Goal: Task Accomplishment & Management: Complete application form

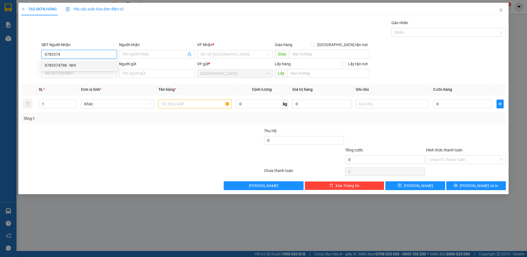
click at [75, 66] on div "0783374798 - NHI" at bounding box center [79, 65] width 69 height 6
type input "0783374798"
type input "NHI"
click at [119, 100] on span "Khác" at bounding box center [117, 104] width 66 height 8
type input "0783374798"
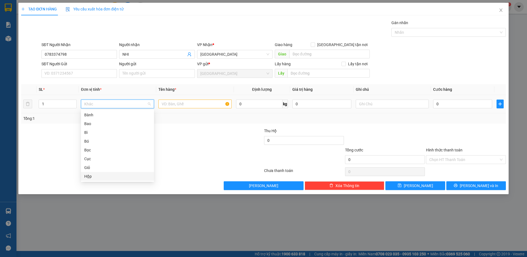
click at [92, 177] on div "Hộp" at bounding box center [117, 176] width 66 height 6
click at [176, 101] on input "text" at bounding box center [194, 104] width 73 height 9
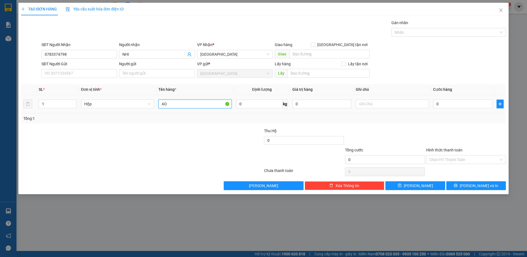
type input "A"
type input "ÁO QUẦN"
click at [449, 102] on input "0" at bounding box center [462, 104] width 59 height 9
type input "5"
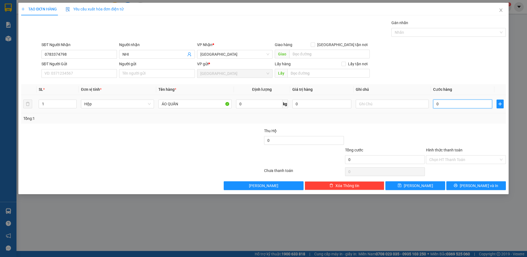
type input "5"
type input "50"
type input "500"
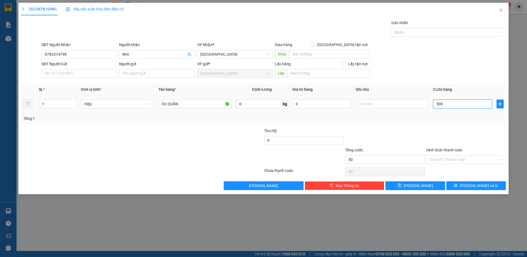
type input "500"
type input "5.000"
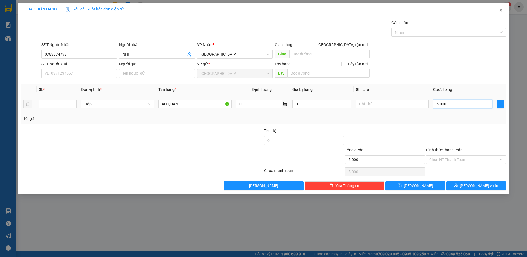
type input "50.000"
click at [458, 157] on input "Hình thức thanh toán" at bounding box center [463, 160] width 69 height 8
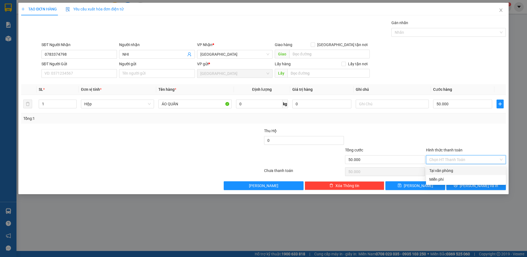
click at [457, 171] on div "Tại văn phòng" at bounding box center [465, 171] width 73 height 6
type input "0"
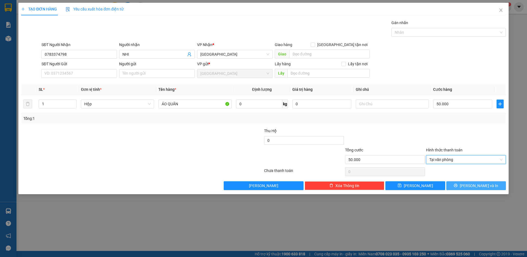
click at [478, 186] on span "[PERSON_NAME] và In" at bounding box center [479, 186] width 38 height 6
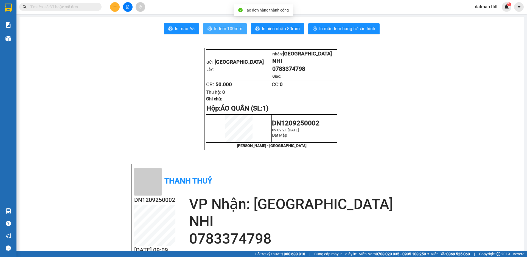
click at [223, 28] on span "In tem 100mm" at bounding box center [228, 28] width 28 height 7
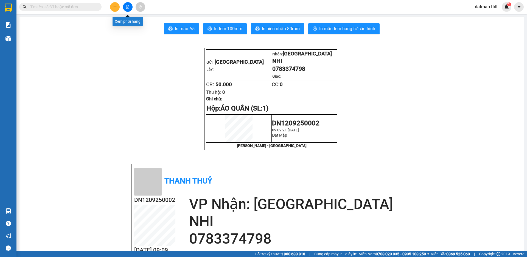
click at [127, 6] on icon "file-add" at bounding box center [128, 7] width 4 height 4
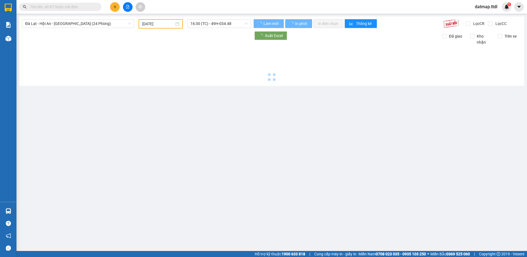
click at [83, 24] on span "Đà Lạt - Hội An - [GEOGRAPHIC_DATA] (24 Phòng)" at bounding box center [78, 23] width 106 height 8
type input "[DATE]"
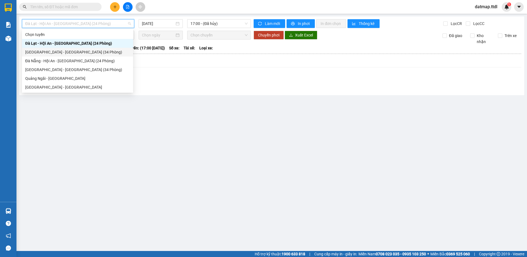
click at [64, 52] on div "[GEOGRAPHIC_DATA] - [GEOGRAPHIC_DATA] (34 Phòng)" at bounding box center [77, 52] width 105 height 6
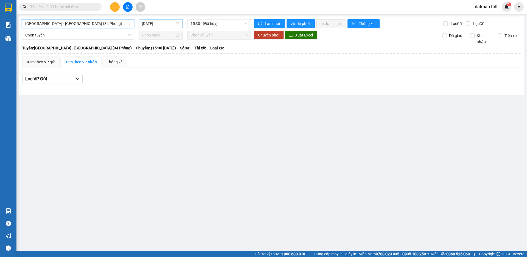
click at [165, 21] on input "[DATE]" at bounding box center [158, 24] width 33 height 6
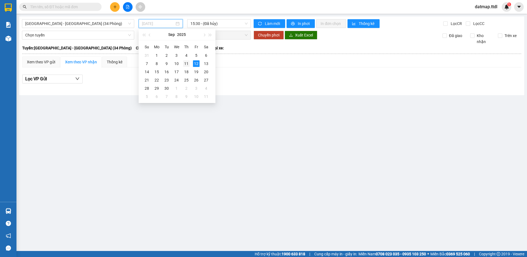
click at [185, 66] on div "11" at bounding box center [186, 63] width 7 height 7
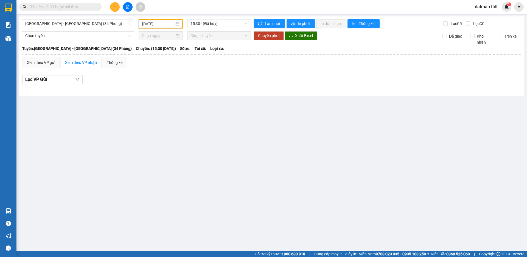
click at [161, 21] on input "[DATE]" at bounding box center [158, 24] width 32 height 6
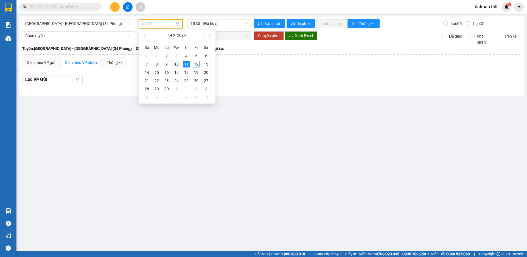
click at [177, 64] on div "10" at bounding box center [176, 64] width 7 height 7
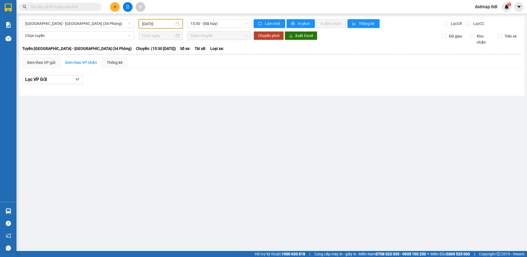
click at [151, 25] on input "[DATE]" at bounding box center [158, 24] width 32 height 6
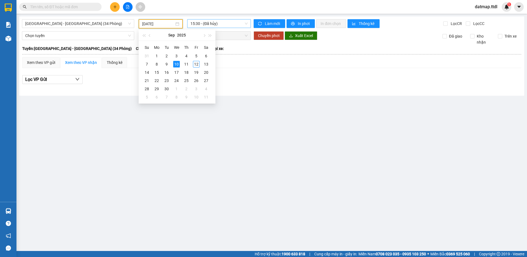
click at [217, 23] on span "15:30 - (Đã hủy)" at bounding box center [218, 23] width 57 height 8
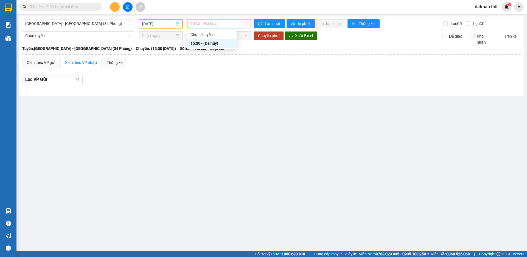
drag, startPoint x: 199, startPoint y: 88, endPoint x: 186, endPoint y: 70, distance: 22.7
click at [198, 88] on div at bounding box center [271, 88] width 499 height 3
click at [147, 19] on div "[DATE]" at bounding box center [161, 23] width 44 height 9
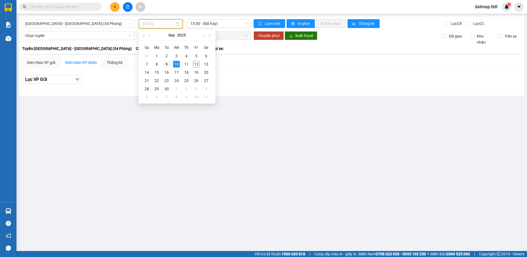
click at [165, 63] on div "9" at bounding box center [166, 64] width 7 height 7
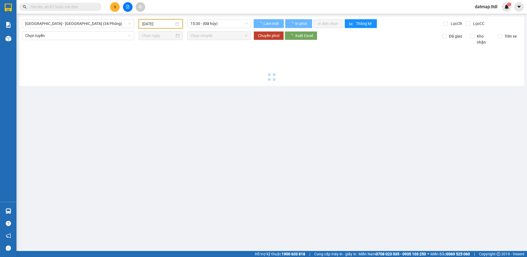
type input "[DATE]"
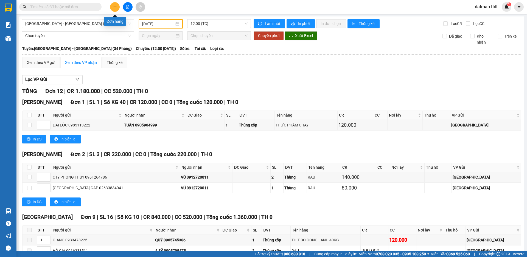
click at [113, 6] on icon "plus" at bounding box center [115, 7] width 4 height 4
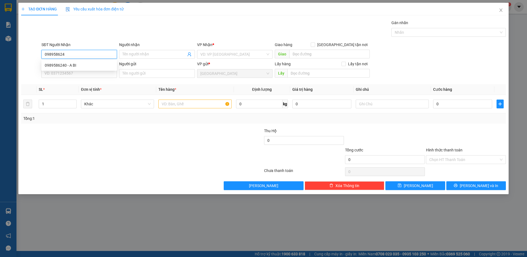
type input "0989586240"
click at [75, 66] on div "0989586240 - A BI" at bounding box center [79, 65] width 69 height 6
type input "A BI"
type input "0989586240"
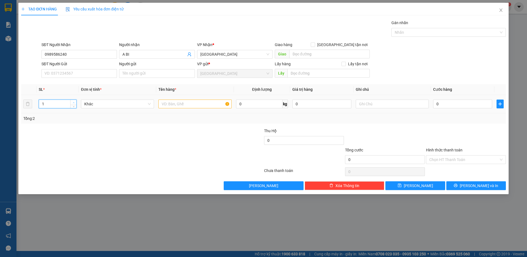
type input "2"
click at [75, 102] on span "up" at bounding box center [73, 102] width 3 height 3
click at [107, 105] on span "Khác" at bounding box center [117, 104] width 66 height 8
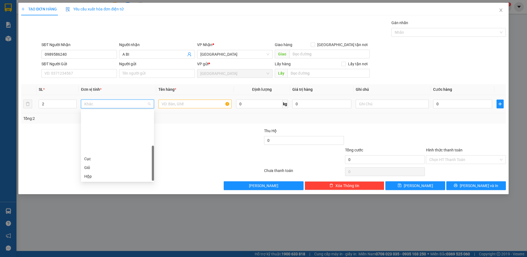
scroll to position [53, 0]
click at [94, 142] on div "Thùng" at bounding box center [117, 141] width 66 height 6
click at [184, 101] on input "text" at bounding box center [194, 104] width 73 height 9
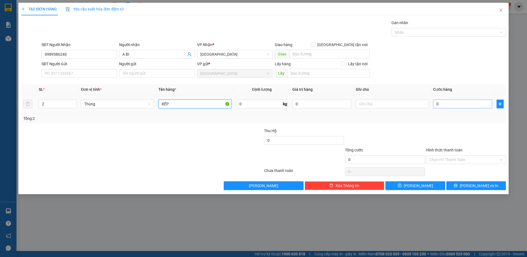
type input "BẾP"
click at [439, 105] on input "0" at bounding box center [462, 104] width 59 height 9
type input "2"
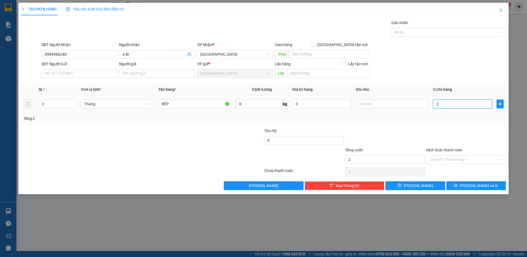
type input "20"
type input "200"
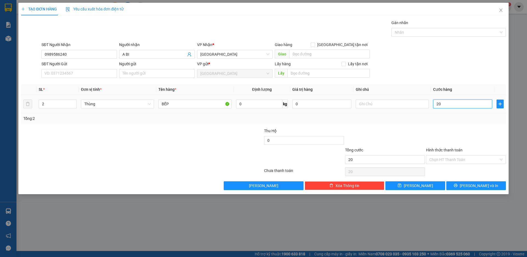
type input "200"
type input "2.000"
type input "20.000"
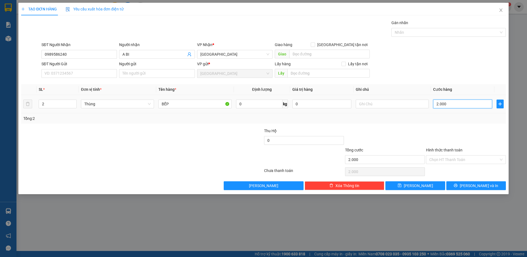
type input "20.000"
type input "200.000"
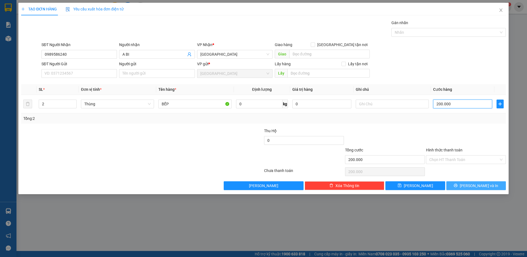
type input "200.000"
click at [480, 186] on span "[PERSON_NAME] và In" at bounding box center [479, 186] width 38 height 6
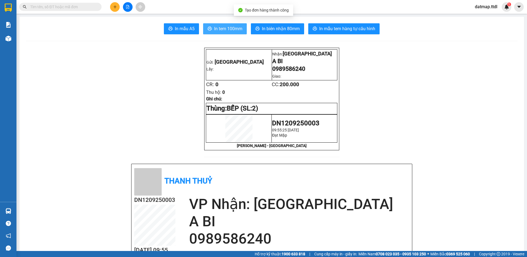
click at [221, 27] on span "In tem 100mm" at bounding box center [228, 28] width 28 height 7
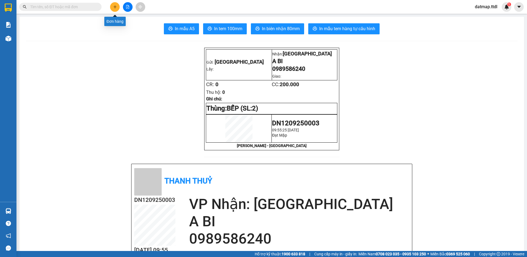
click at [113, 7] on icon "plus" at bounding box center [115, 7] width 4 height 4
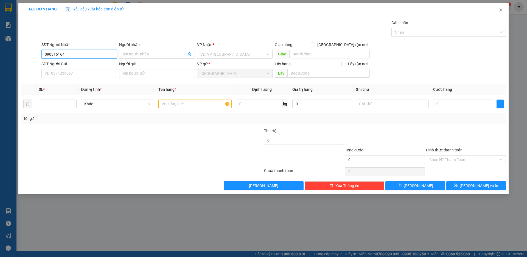
type input "0903161644"
click at [64, 64] on div "0903161644 - CÔ TRÂM" at bounding box center [79, 65] width 69 height 6
type input "CÔ TRÂM"
click at [103, 103] on span "Khác" at bounding box center [117, 104] width 66 height 8
type input "0903161644"
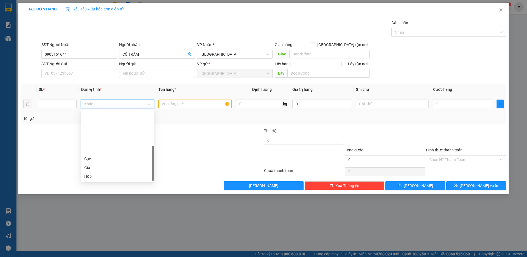
scroll to position [53, 0]
click at [95, 151] on div "Thùng xốp" at bounding box center [117, 150] width 66 height 6
click at [169, 106] on input "text" at bounding box center [194, 104] width 73 height 9
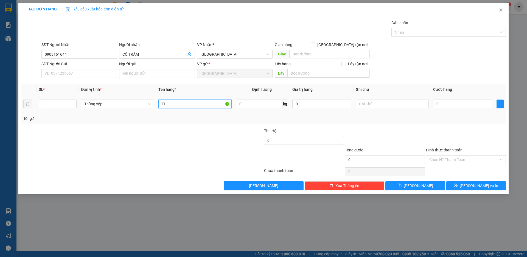
type input "T"
type input "D"
type input "ĐỒ CHAY"
click at [453, 107] on input "0" at bounding box center [462, 104] width 59 height 9
type input "1"
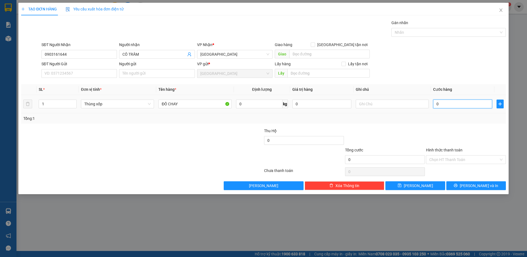
type input "1"
type input "10"
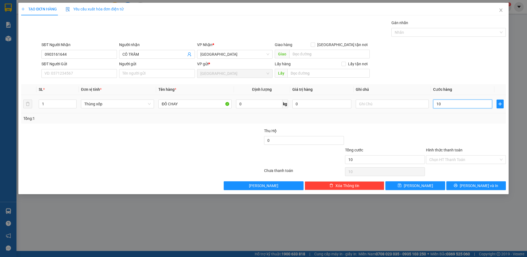
type input "100"
type input "1.000"
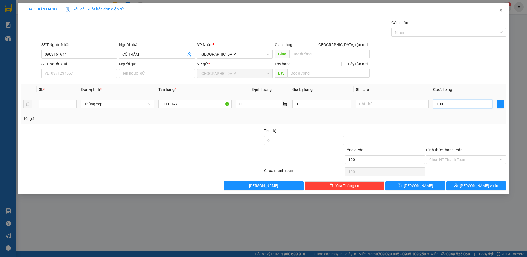
type input "1.000"
type input "10.000"
type input "100.000"
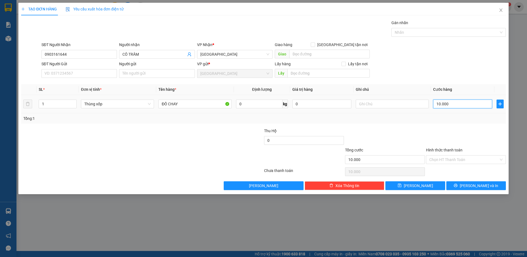
type input "100.000"
click at [454, 157] on input "Hình thức thanh toán" at bounding box center [463, 160] width 69 height 8
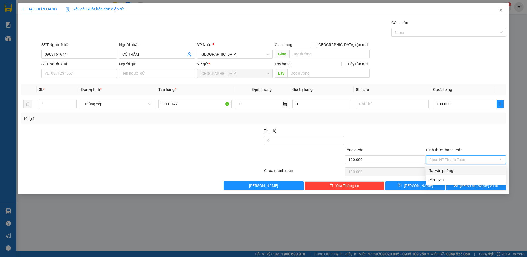
click at [455, 169] on div "Tại văn phòng" at bounding box center [465, 171] width 73 height 6
type input "0"
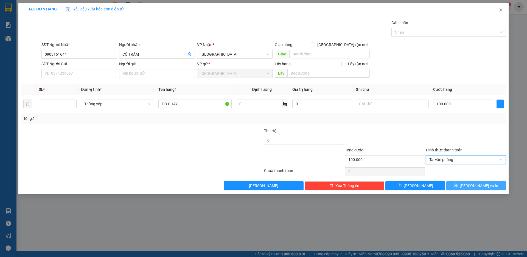
click at [481, 184] on span "[PERSON_NAME] và In" at bounding box center [479, 186] width 38 height 6
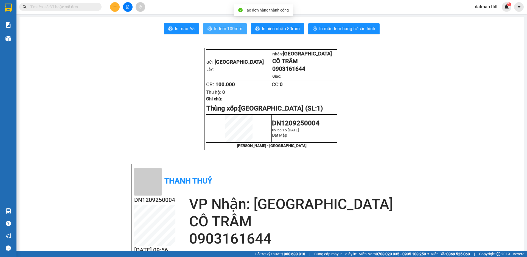
click at [230, 28] on span "In tem 100mm" at bounding box center [228, 28] width 28 height 7
